Goal: Navigation & Orientation: Find specific page/section

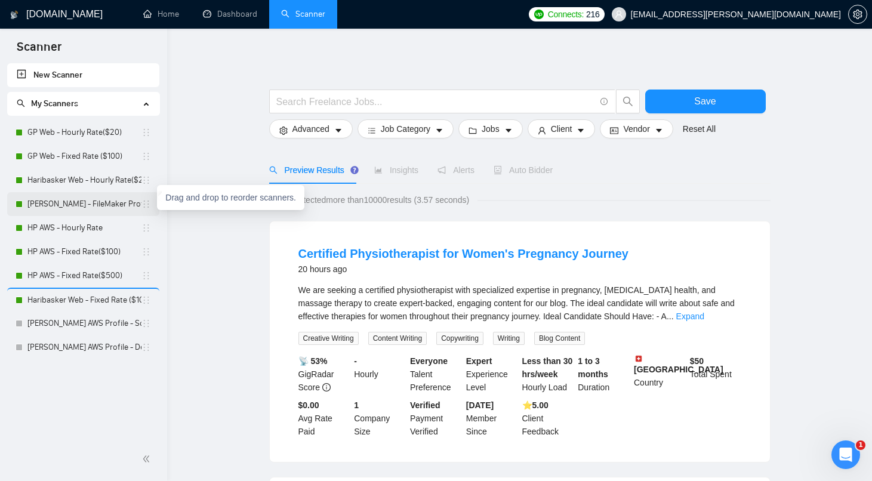
click at [144, 201] on icon "holder" at bounding box center [146, 204] width 5 height 7
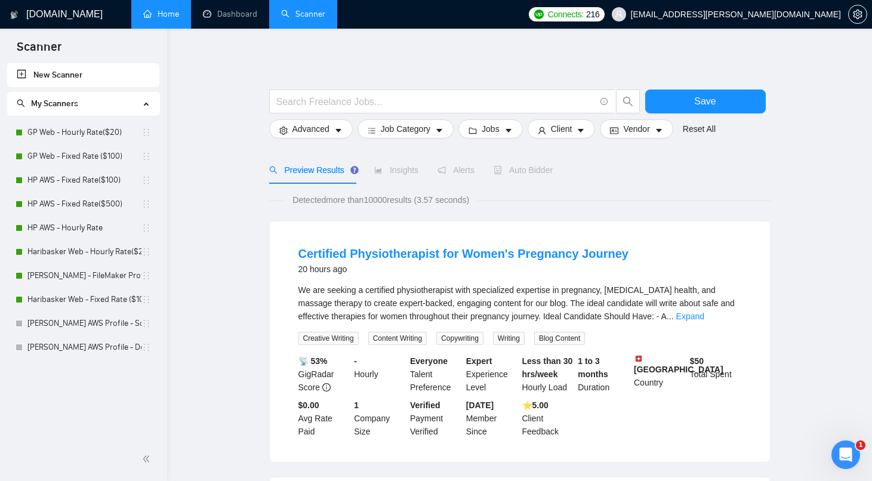
click at [169, 15] on link "Home" at bounding box center [161, 14] width 36 height 10
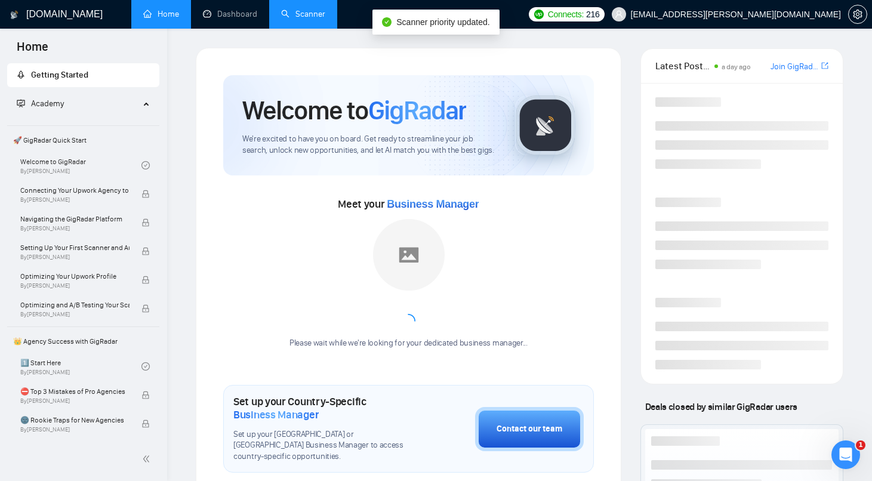
click at [314, 17] on link "Scanner" at bounding box center [303, 14] width 44 height 10
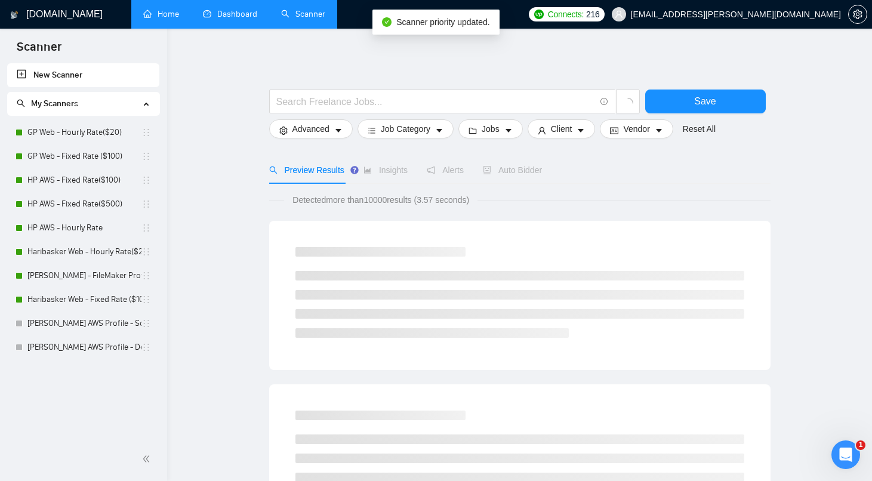
click at [235, 9] on link "Dashboard" at bounding box center [230, 14] width 54 height 10
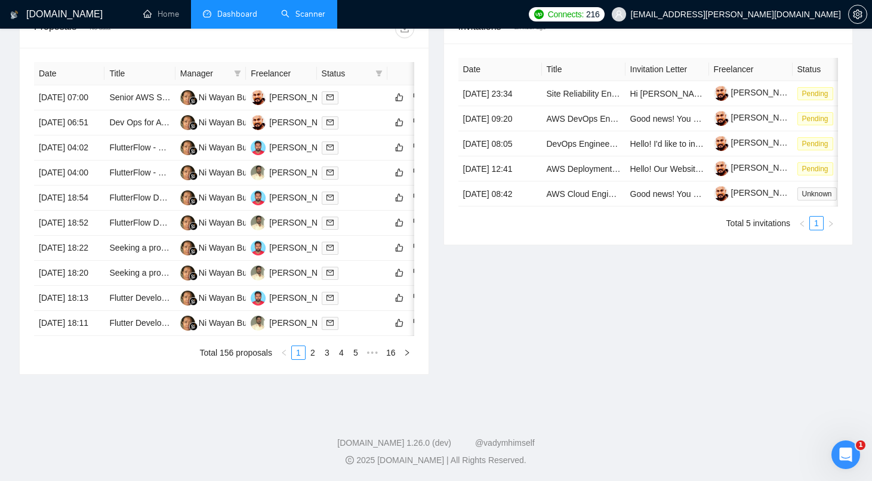
scroll to position [591, 0]
click at [312, 348] on link "2" at bounding box center [312, 352] width 13 height 13
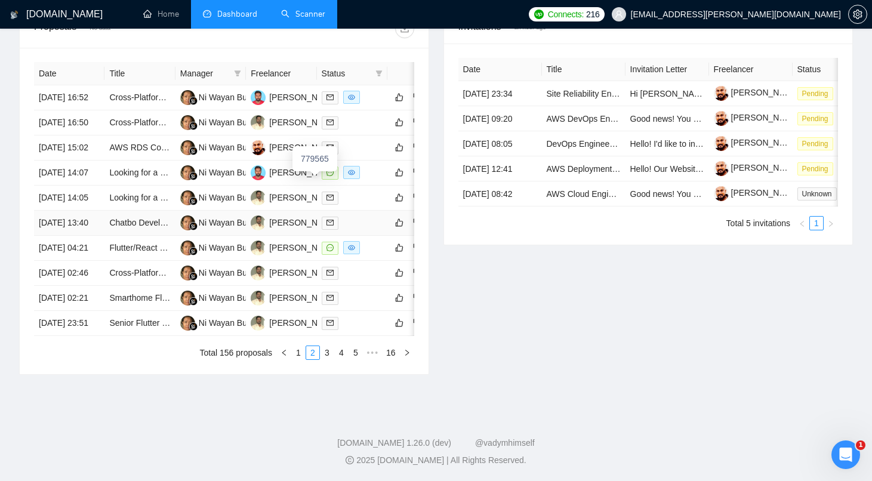
scroll to position [504, 0]
click at [298, 359] on link "1" at bounding box center [298, 352] width 13 height 13
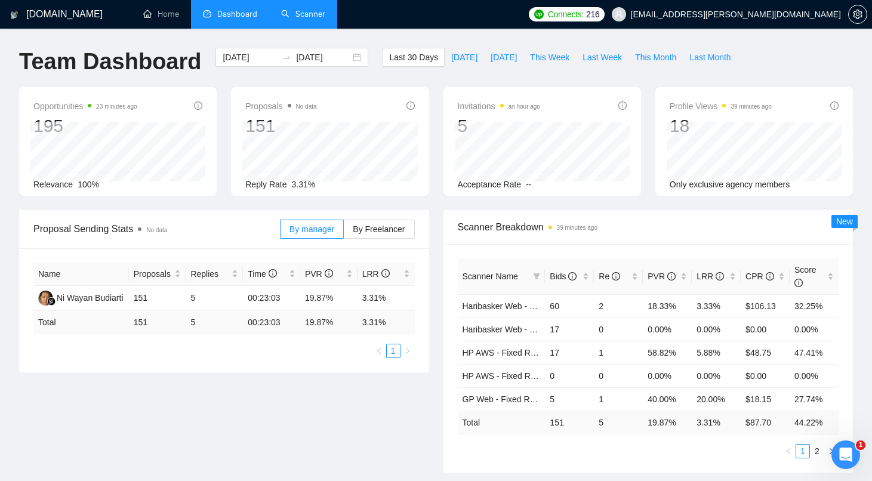
scroll to position [0, 0]
